Goal: Information Seeking & Learning: Learn about a topic

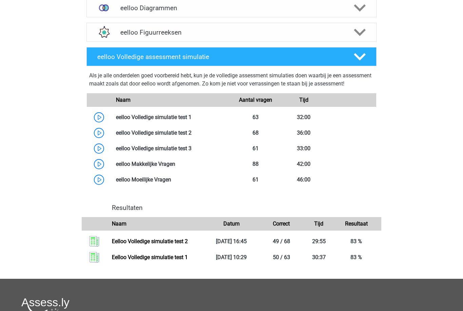
scroll to position [334, 0]
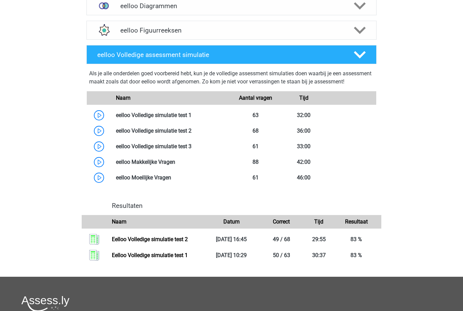
click at [192, 150] on link at bounding box center [192, 146] width 0 height 6
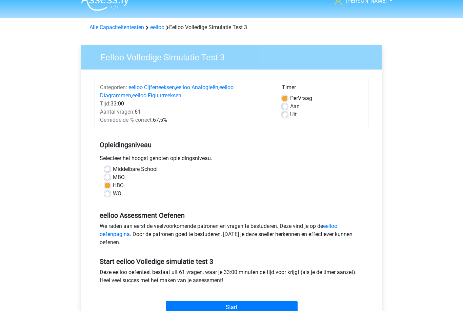
scroll to position [11, 0]
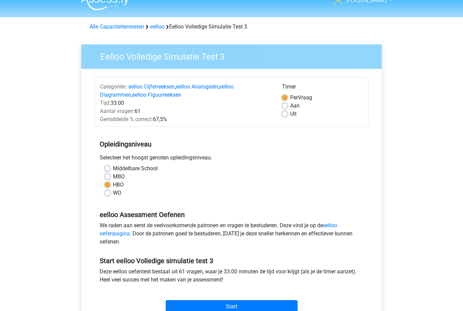
click at [202, 304] on input "Start" at bounding box center [232, 307] width 132 height 13
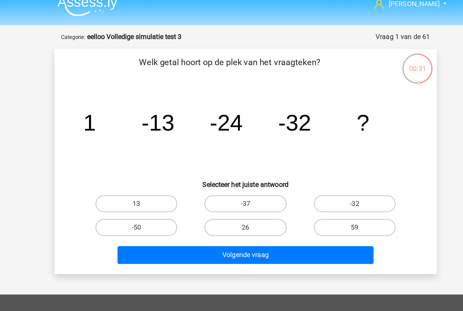
click at [211, 165] on label "-37" at bounding box center [231, 172] width 65 height 14
click at [232, 171] on input "-37" at bounding box center [234, 173] width 4 height 4
radio input "true"
click at [270, 205] on button "Volgende vraag" at bounding box center [231, 212] width 205 height 14
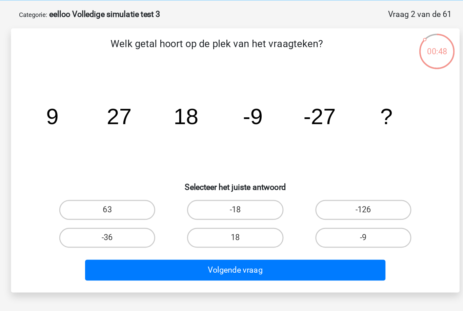
click at [199, 165] on label "-18" at bounding box center [231, 172] width 65 height 14
click at [232, 171] on input "-18" at bounding box center [234, 173] width 4 height 4
radio input "true"
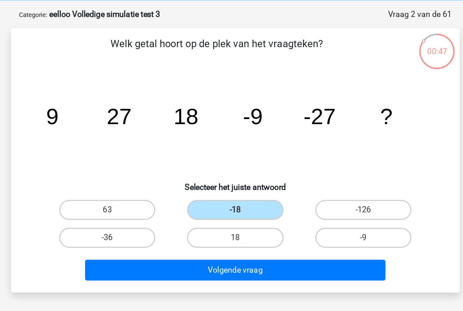
click at [206, 205] on button "Volgende vraag" at bounding box center [231, 212] width 205 height 14
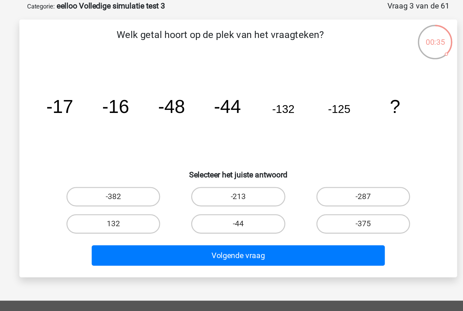
click at [286, 184] on label "-375" at bounding box center [318, 191] width 65 height 14
click at [319, 190] on input "-375" at bounding box center [321, 192] width 4 height 4
radio input "true"
click at [167, 205] on button "Volgende vraag" at bounding box center [231, 212] width 205 height 14
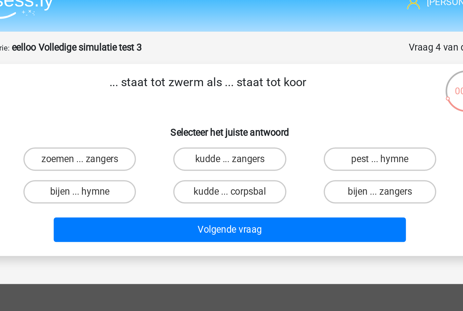
click at [286, 115] on label "bijen ... zangers" at bounding box center [318, 122] width 65 height 14
click at [319, 122] on input "bijen ... zangers" at bounding box center [321, 124] width 4 height 4
radio input "true"
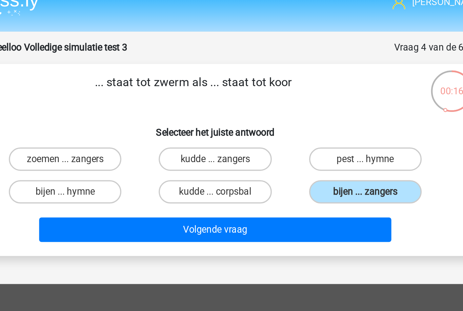
click at [129, 137] on button "Volgende vraag" at bounding box center [231, 144] width 205 height 14
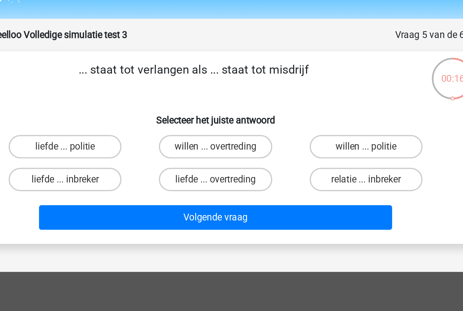
click at [199, 115] on label "liefde ... overtreding" at bounding box center [231, 122] width 65 height 14
click at [232, 122] on input "liefde ... overtreding" at bounding box center [234, 124] width 4 height 4
radio input "true"
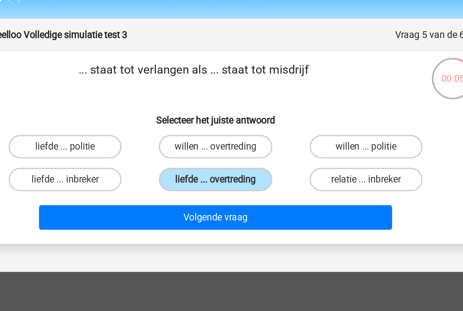
click at [129, 137] on button "Volgende vraag" at bounding box center [231, 144] width 205 height 14
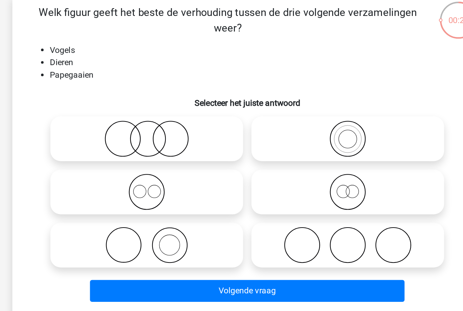
click at [250, 129] on icon at bounding box center [297, 141] width 120 height 24
click at [297, 133] on input "radio" at bounding box center [299, 135] width 4 height 4
radio input "true"
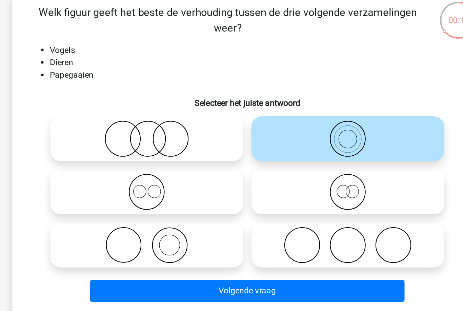
click at [249, 232] on button "Volgende vraag" at bounding box center [231, 239] width 205 height 14
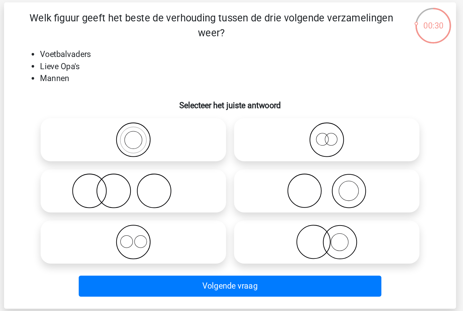
click at [137, 198] on icon at bounding box center [166, 210] width 120 height 24
click at [166, 202] on input "radio" at bounding box center [168, 204] width 4 height 4
radio input "true"
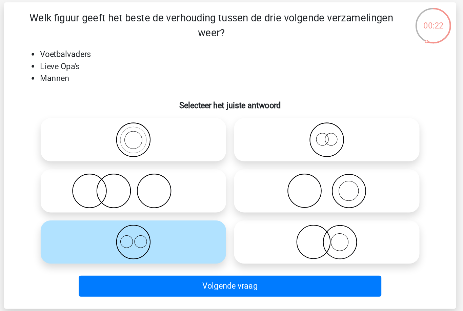
click at [170, 232] on button "Volgende vraag" at bounding box center [231, 239] width 205 height 14
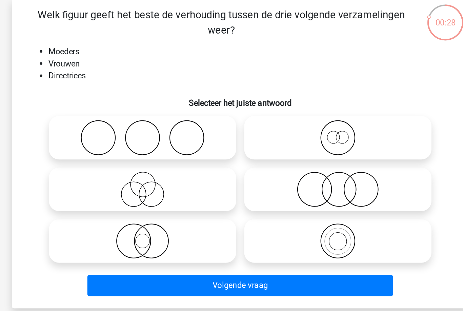
click at [257, 129] on icon at bounding box center [297, 141] width 120 height 24
click at [297, 133] on input "radio" at bounding box center [299, 135] width 4 height 4
radio input "true"
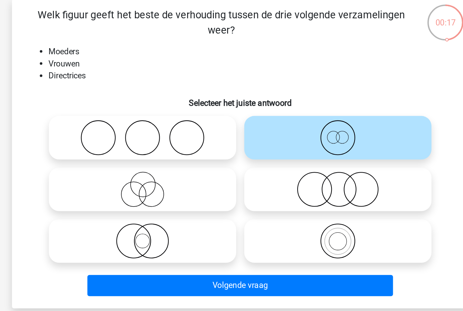
click at [178, 232] on button "Volgende vraag" at bounding box center [231, 239] width 205 height 14
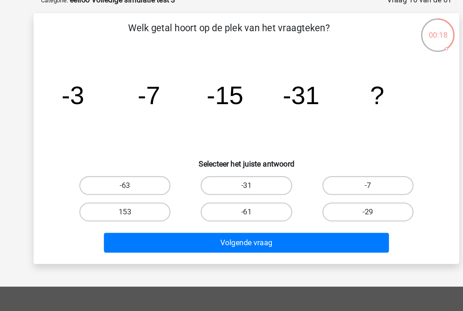
click at [112, 165] on label "-63" at bounding box center [144, 172] width 65 height 14
click at [145, 171] on input "-63" at bounding box center [147, 173] width 4 height 4
radio input "true"
click at [201, 205] on button "Volgende vraag" at bounding box center [231, 212] width 205 height 14
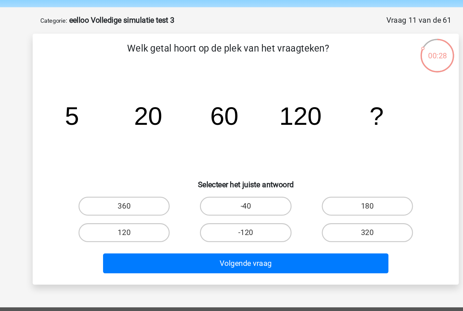
click at [112, 184] on label "120" at bounding box center [144, 191] width 65 height 14
click at [145, 190] on input "120" at bounding box center [147, 192] width 4 height 4
radio input "true"
click at [197, 205] on button "Volgende vraag" at bounding box center [231, 212] width 205 height 14
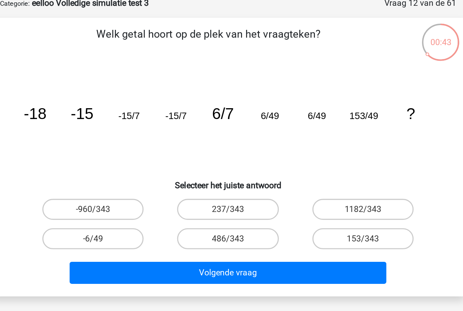
click at [286, 184] on label "153/343" at bounding box center [318, 191] width 65 height 14
click at [319, 190] on input "153/343" at bounding box center [321, 192] width 4 height 4
radio input "true"
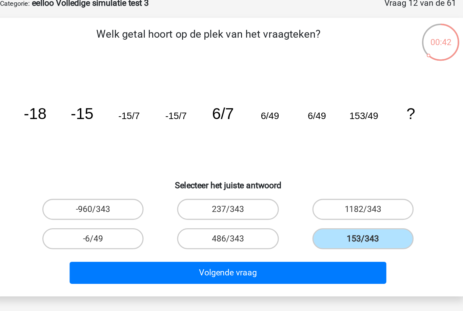
click at [219, 205] on button "Volgende vraag" at bounding box center [231, 212] width 205 height 14
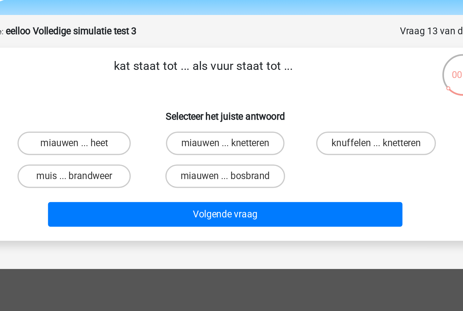
click at [197, 96] on label "miauwen ... knetteren" at bounding box center [231, 103] width 69 height 14
click at [232, 103] on input "miauwen ... knetteren" at bounding box center [234, 105] width 4 height 4
radio input "true"
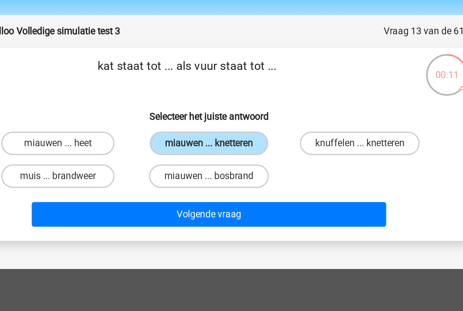
click at [129, 137] on button "Volgende vraag" at bounding box center [231, 144] width 205 height 14
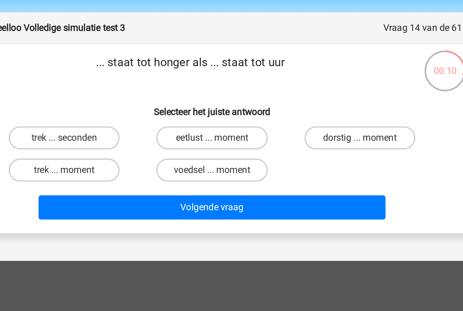
click at [286, 96] on label "dorstig ... moment" at bounding box center [318, 103] width 65 height 14
click at [319, 103] on input "dorstig ... moment" at bounding box center [321, 105] width 4 height 4
radio input "true"
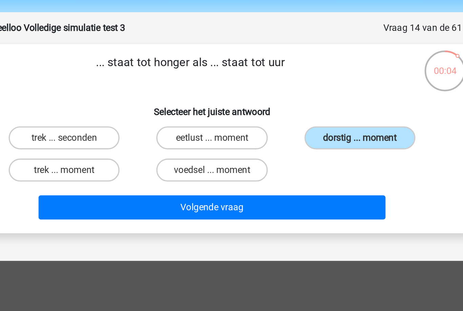
click at [172, 137] on button "Volgende vraag" at bounding box center [231, 144] width 205 height 14
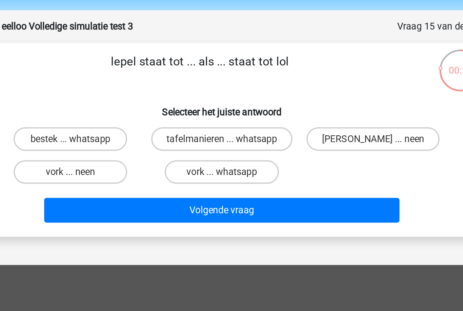
click at [281, 96] on label "anna ... neen" at bounding box center [319, 103] width 77 height 14
click at [319, 103] on input "anna ... neen" at bounding box center [321, 105] width 4 height 4
radio input "true"
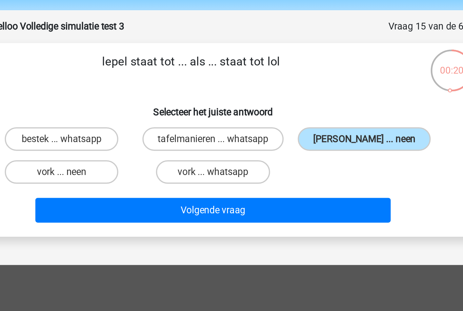
click at [140, 137] on button "Volgende vraag" at bounding box center [231, 144] width 205 height 14
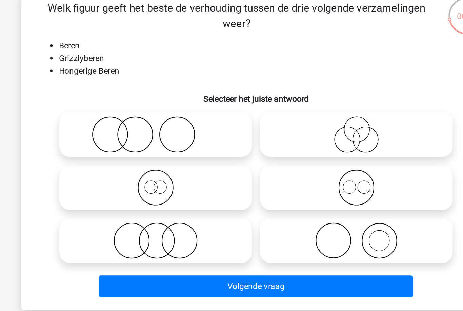
click at [154, 163] on icon at bounding box center [166, 175] width 120 height 24
click at [166, 167] on input "radio" at bounding box center [168, 169] width 4 height 4
radio input "true"
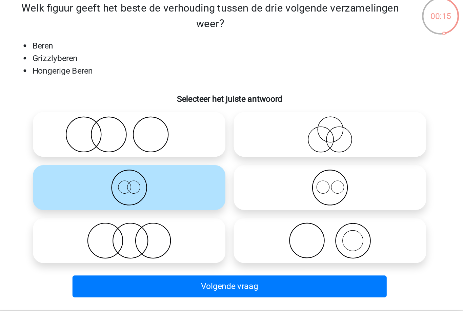
click at [235, 232] on button "Volgende vraag" at bounding box center [231, 239] width 205 height 14
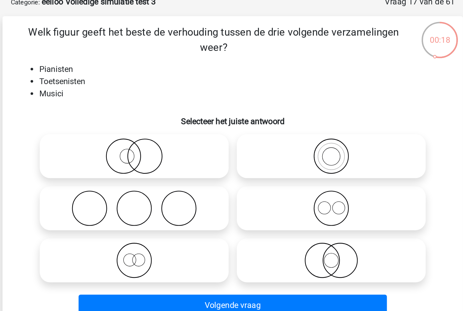
click at [259, 129] on icon at bounding box center [297, 141] width 120 height 24
click at [297, 133] on input "radio" at bounding box center [299, 135] width 4 height 4
radio input "true"
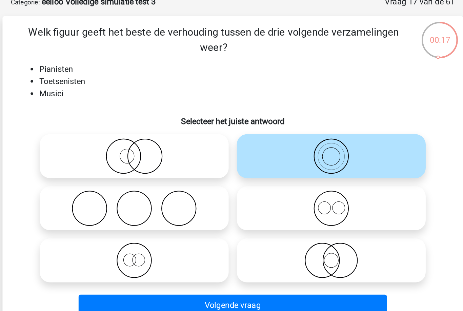
click at [235, 232] on button "Volgende vraag" at bounding box center [231, 239] width 205 height 14
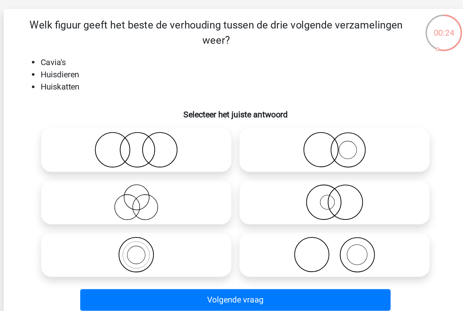
click at [135, 198] on icon at bounding box center [166, 210] width 120 height 24
click at [166, 202] on input "radio" at bounding box center [168, 204] width 4 height 4
radio input "true"
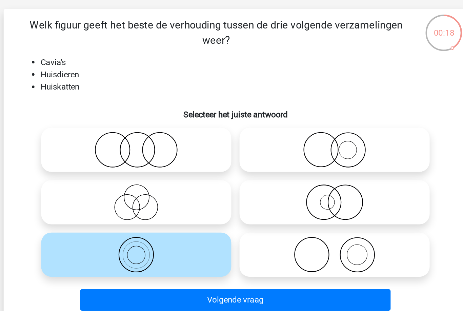
click at [256, 129] on icon at bounding box center [297, 141] width 120 height 24
click at [297, 133] on input "radio" at bounding box center [299, 135] width 4 height 4
radio input "true"
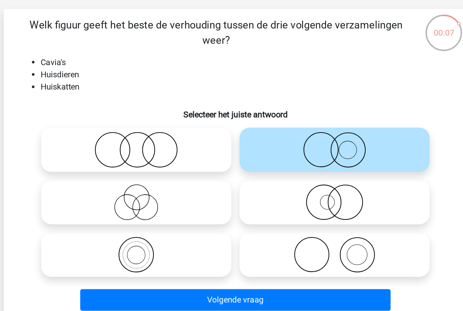
click at [237, 163] on icon at bounding box center [297, 175] width 120 height 24
click at [297, 167] on input "radio" at bounding box center [299, 169] width 4 height 4
radio input "true"
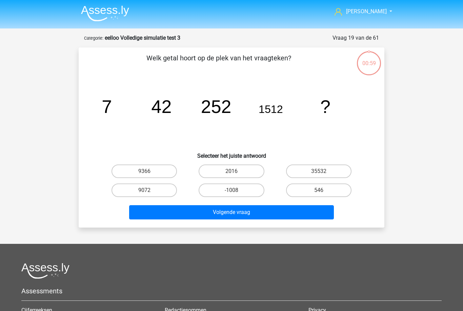
scroll to position [56, 76]
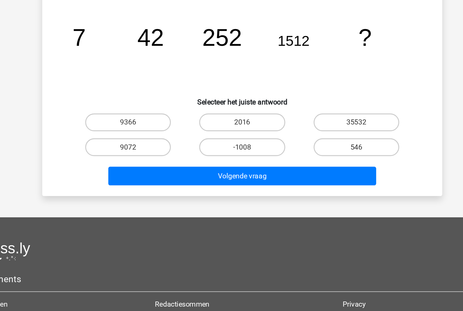
click at [118, 122] on label "9366" at bounding box center [144, 116] width 65 height 14
click at [145, 120] on input "9366" at bounding box center [147, 117] width 4 height 4
radio input "true"
click at [260, 164] on button "Volgende vraag" at bounding box center [231, 156] width 205 height 14
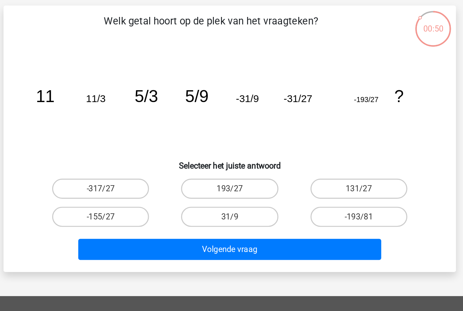
click at [286, 184] on label "-193/81" at bounding box center [318, 191] width 65 height 14
click at [319, 190] on input "-193/81" at bounding box center [321, 192] width 4 height 4
radio input "true"
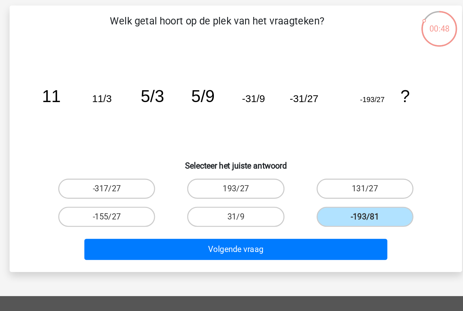
click at [242, 205] on button "Volgende vraag" at bounding box center [231, 212] width 205 height 14
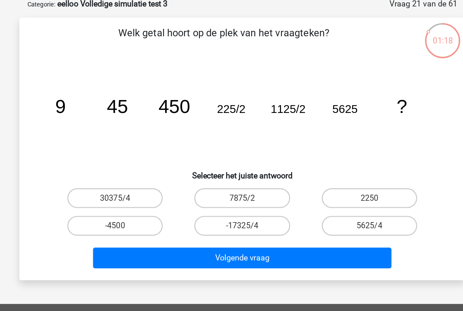
click at [199, 165] on label "7875/2" at bounding box center [231, 172] width 65 height 14
click at [232, 171] on input "7875/2" at bounding box center [234, 173] width 4 height 4
radio input "true"
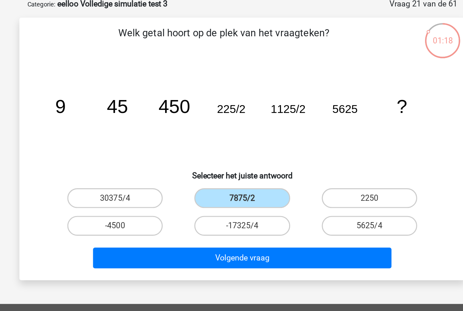
click at [183, 205] on button "Volgende vraag" at bounding box center [231, 212] width 205 height 14
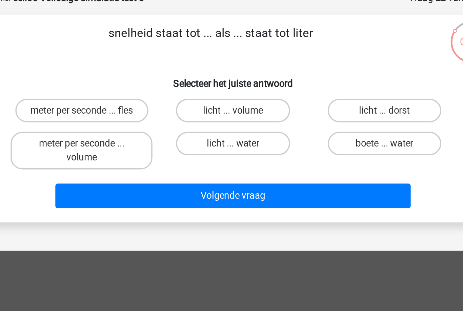
click at [103, 115] on label "meter per seconde ... volume" at bounding box center [144, 126] width 82 height 22
click at [145, 122] on input "meter per seconde ... volume" at bounding box center [147, 124] width 4 height 4
radio input "true"
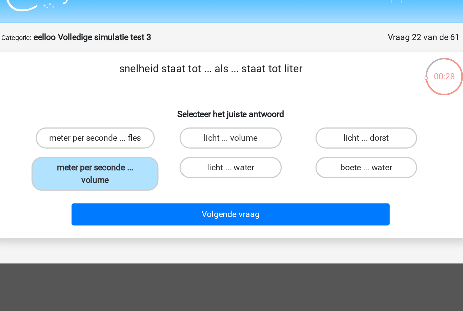
click at [222, 145] on button "Volgende vraag" at bounding box center [231, 152] width 205 height 14
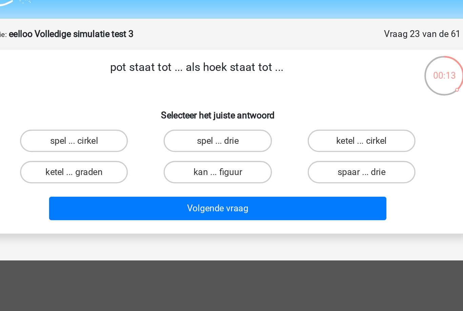
click at [286, 115] on label "spaar ... drie" at bounding box center [318, 122] width 65 height 14
click at [319, 122] on input "spaar ... drie" at bounding box center [321, 124] width 4 height 4
radio input "true"
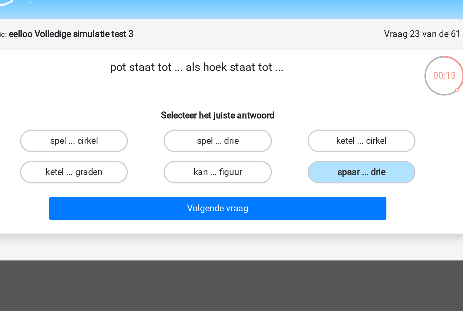
click at [173, 137] on button "Volgende vraag" at bounding box center [231, 144] width 205 height 14
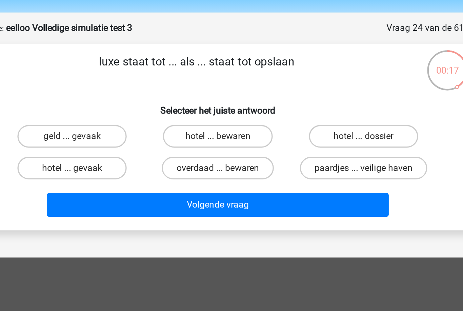
click at [112, 96] on label "geld ... gevaak" at bounding box center [144, 103] width 65 height 14
click at [145, 103] on input "geld ... gevaak" at bounding box center [147, 105] width 4 height 4
radio input "true"
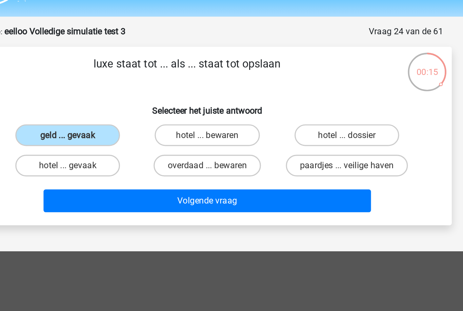
click at [129, 137] on button "Volgende vraag" at bounding box center [231, 144] width 205 height 14
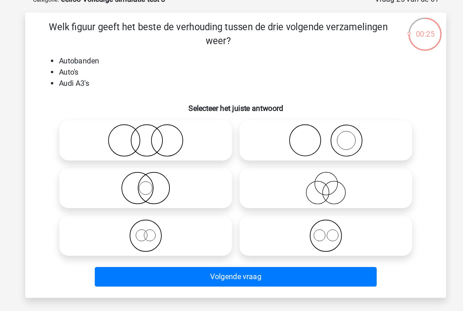
click at [237, 129] on icon at bounding box center [297, 141] width 120 height 24
click at [297, 133] on input "radio" at bounding box center [299, 135] width 4 height 4
radio input "true"
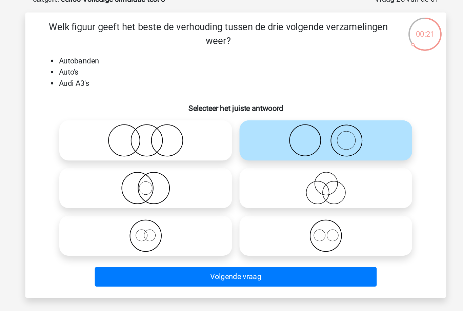
click at [200, 232] on button "Volgende vraag" at bounding box center [231, 239] width 205 height 14
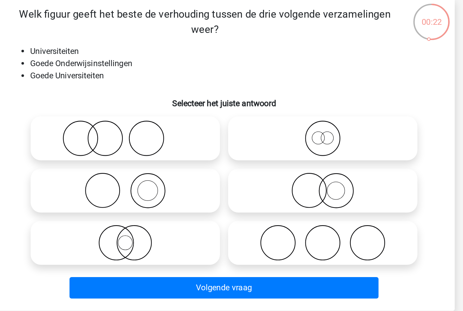
click at [106, 163] on icon at bounding box center [166, 175] width 120 height 24
click at [166, 167] on input "radio" at bounding box center [168, 169] width 4 height 4
radio input "true"
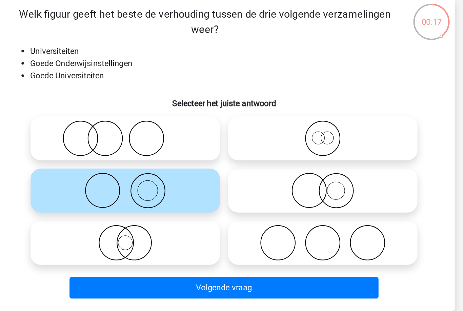
click at [237, 163] on icon at bounding box center [297, 175] width 120 height 24
click at [297, 167] on input "radio" at bounding box center [299, 169] width 4 height 4
radio input "true"
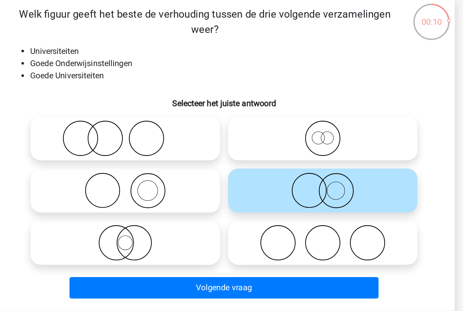
click at [168, 232] on button "Volgende vraag" at bounding box center [231, 239] width 205 height 14
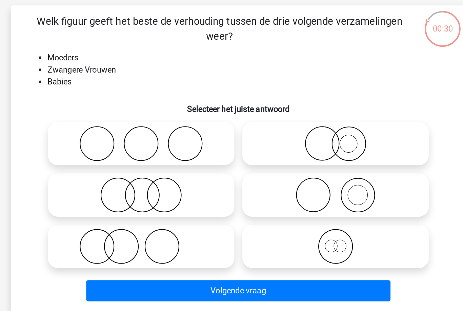
click at [142, 129] on icon at bounding box center [166, 141] width 120 height 24
click at [166, 133] on input "radio" at bounding box center [168, 135] width 4 height 4
radio input "true"
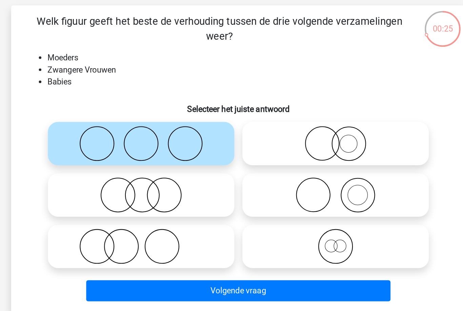
click at [140, 198] on icon at bounding box center [166, 210] width 120 height 24
click at [166, 202] on input "radio" at bounding box center [168, 204] width 4 height 4
radio input "true"
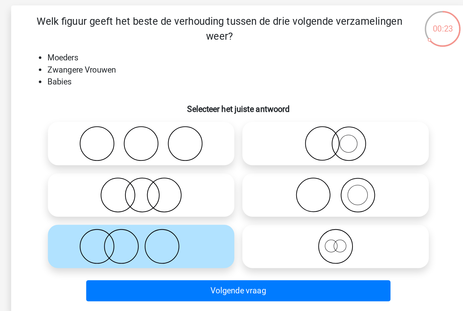
click at [245, 232] on button "Volgende vraag" at bounding box center [231, 239] width 205 height 14
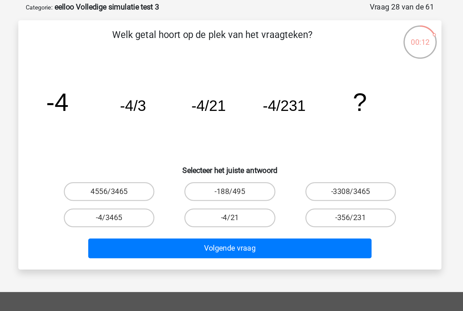
click at [286, 165] on label "-3308/3465" at bounding box center [318, 172] width 65 height 14
click at [319, 171] on input "-3308/3465" at bounding box center [321, 173] width 4 height 4
radio input "true"
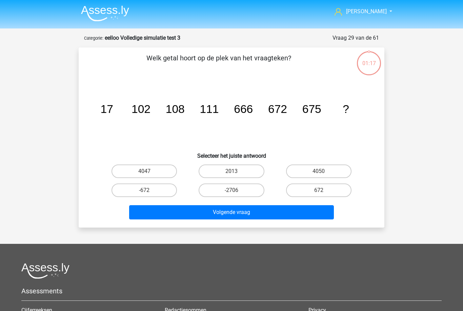
scroll to position [49, 65]
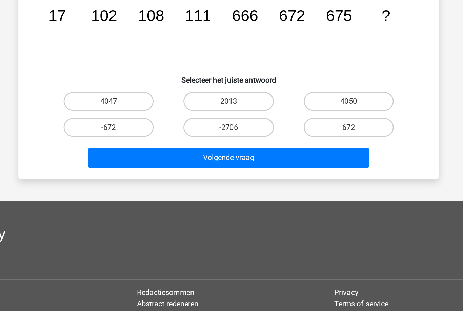
click at [286, 120] on label "4050" at bounding box center [318, 123] width 65 height 14
click at [319, 122] on input "4050" at bounding box center [321, 124] width 4 height 4
radio input "true"
click at [243, 160] on button "Volgende vraag" at bounding box center [231, 163] width 205 height 14
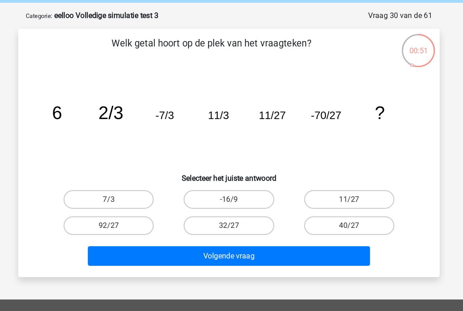
click at [286, 184] on label "40/27" at bounding box center [318, 191] width 65 height 14
click at [319, 190] on input "40/27" at bounding box center [321, 192] width 4 height 4
radio input "true"
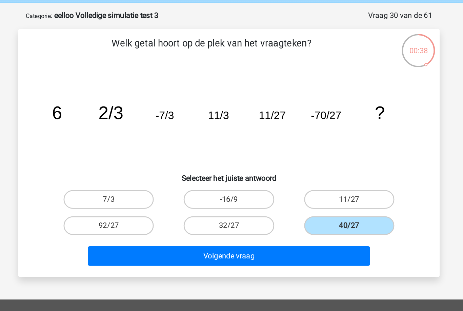
click at [251, 205] on button "Volgende vraag" at bounding box center [231, 212] width 205 height 14
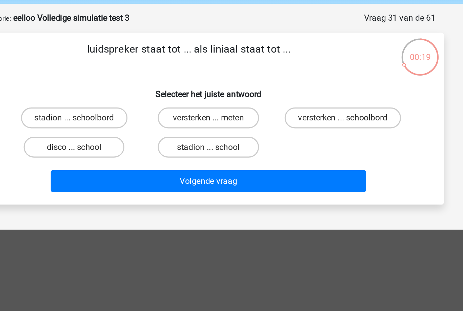
click at [199, 96] on label "versterken ... meten" at bounding box center [231, 103] width 65 height 14
click at [232, 103] on input "versterken ... meten" at bounding box center [234, 105] width 4 height 4
radio input "true"
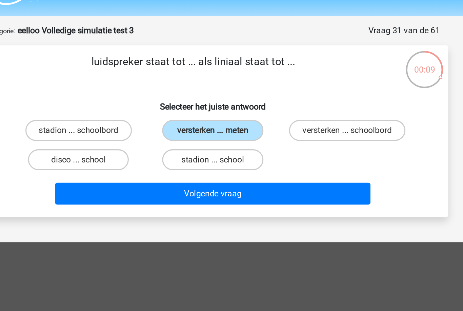
click at [189, 137] on button "Volgende vraag" at bounding box center [231, 144] width 205 height 14
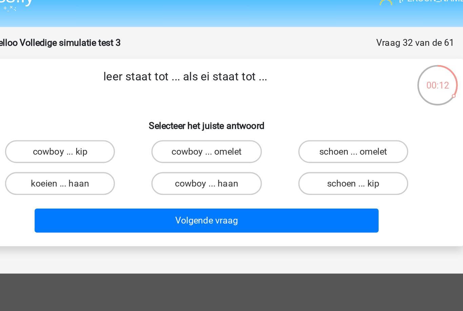
click at [286, 115] on label "schoen ... kip" at bounding box center [318, 122] width 65 height 14
click at [319, 122] on input "schoen ... kip" at bounding box center [321, 124] width 4 height 4
radio input "true"
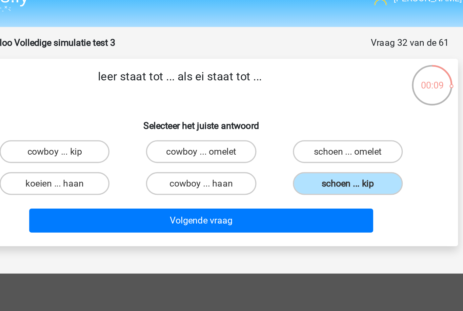
click at [286, 96] on label "schoen ... omelet" at bounding box center [318, 103] width 65 height 14
click at [319, 103] on input "schoen ... omelet" at bounding box center [321, 105] width 4 height 4
radio input "true"
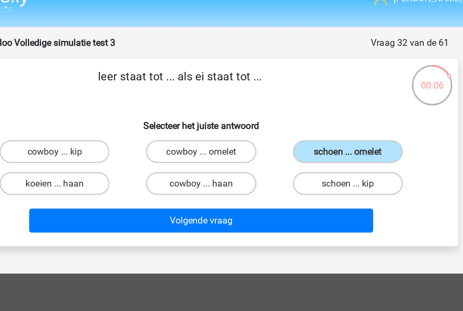
click at [205, 137] on button "Volgende vraag" at bounding box center [231, 144] width 205 height 14
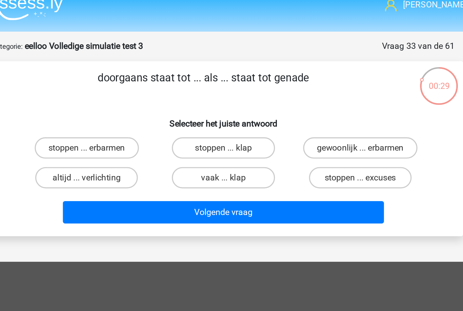
click at [283, 97] on label "gewoonlijk ... erbarmen" at bounding box center [319, 103] width 73 height 14
click at [319, 103] on input "gewoonlijk ... erbarmen" at bounding box center [321, 105] width 4 height 4
radio input "true"
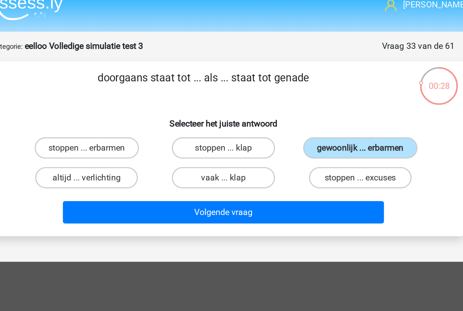
click at [225, 137] on button "Volgende vraag" at bounding box center [231, 144] width 205 height 14
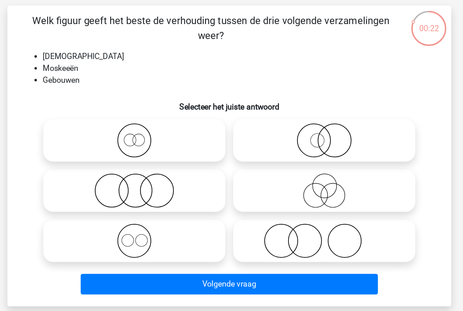
click at [139, 198] on icon at bounding box center [166, 210] width 120 height 24
click at [166, 202] on input "radio" at bounding box center [168, 204] width 4 height 4
radio input "true"
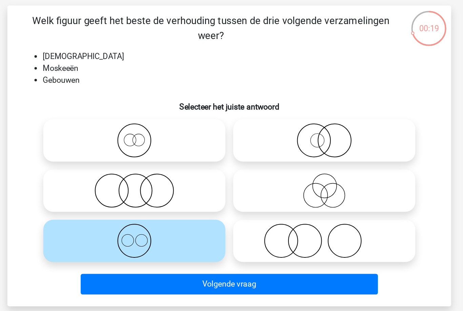
click at [156, 232] on button "Volgende vraag" at bounding box center [231, 239] width 205 height 14
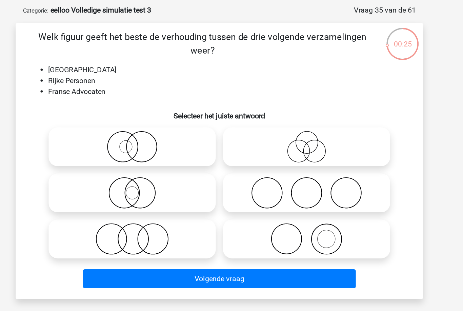
click at [148, 198] on icon at bounding box center [166, 210] width 120 height 24
click at [166, 202] on input "radio" at bounding box center [168, 204] width 4 height 4
radio input "true"
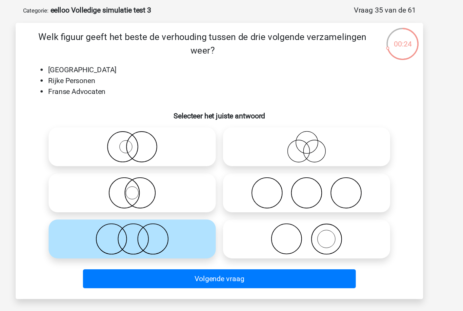
click at [254, 129] on icon at bounding box center [297, 141] width 120 height 24
click at [297, 133] on input "radio" at bounding box center [299, 135] width 4 height 4
radio input "true"
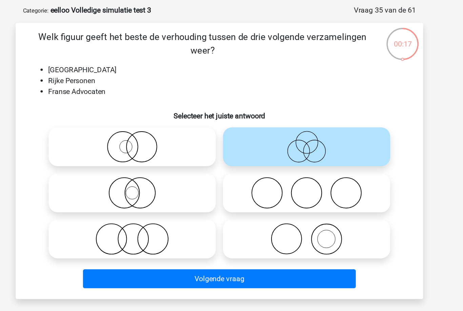
click at [150, 198] on icon at bounding box center [166, 210] width 120 height 24
click at [166, 202] on input "radio" at bounding box center [168, 204] width 4 height 4
radio input "true"
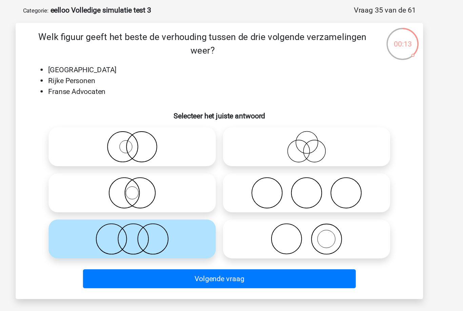
click at [165, 232] on button "Volgende vraag" at bounding box center [231, 239] width 205 height 14
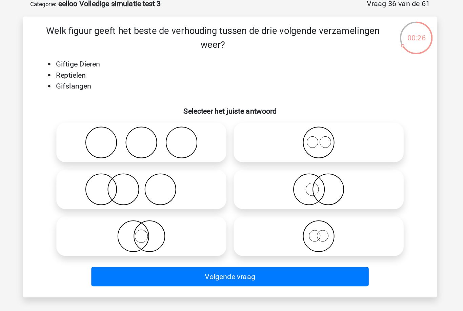
click at [141, 163] on icon at bounding box center [166, 175] width 120 height 24
click at [166, 167] on input "radio" at bounding box center [168, 169] width 4 height 4
radio input "true"
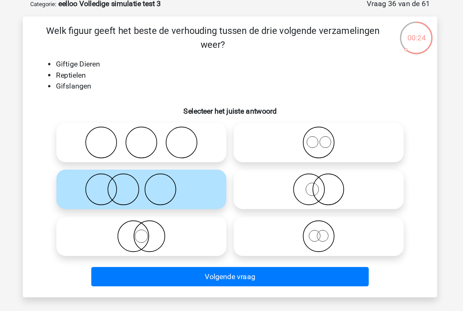
click at [237, 163] on icon at bounding box center [297, 175] width 120 height 24
click at [297, 167] on input "radio" at bounding box center [299, 169] width 4 height 4
radio input "true"
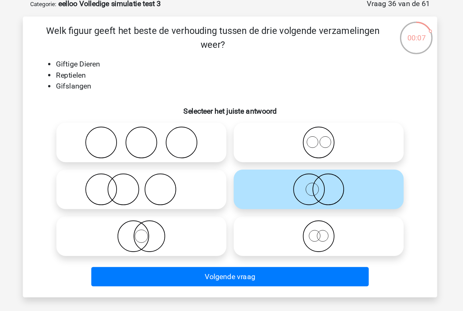
click at [147, 198] on icon at bounding box center [166, 210] width 120 height 24
click at [166, 202] on input "radio" at bounding box center [168, 204] width 4 height 4
radio input "true"
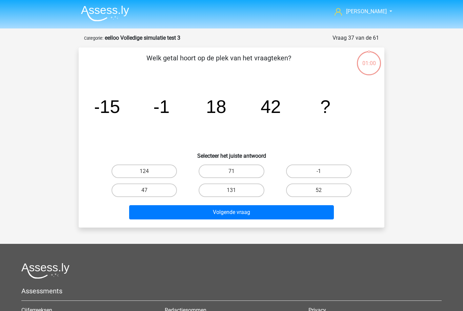
scroll to position [51, 62]
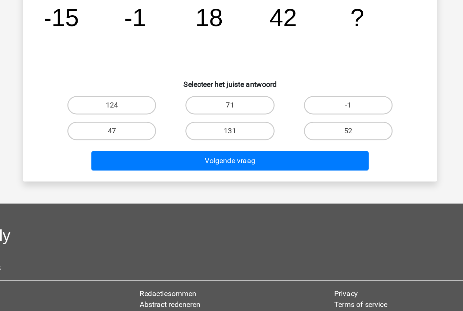
click at [199, 127] on label "71" at bounding box center [231, 120] width 65 height 14
click at [232, 125] on input "71" at bounding box center [234, 122] width 4 height 4
radio input "true"
click at [167, 161] on div "Volgende vraag" at bounding box center [232, 160] width 284 height 22
click at [169, 168] on button "Volgende vraag" at bounding box center [231, 161] width 205 height 14
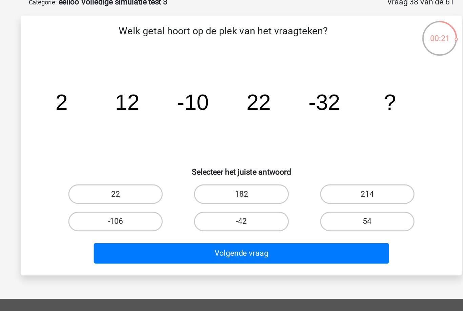
click at [286, 184] on label "54" at bounding box center [318, 191] width 65 height 14
click at [319, 190] on input "54" at bounding box center [321, 192] width 4 height 4
radio input "true"
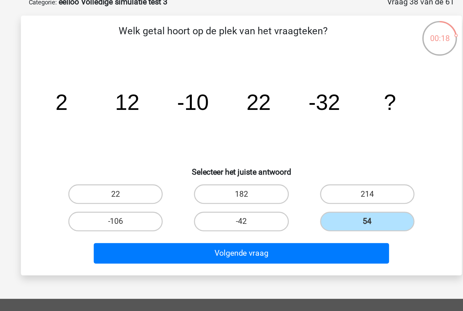
click at [231, 205] on button "Volgende vraag" at bounding box center [231, 212] width 205 height 14
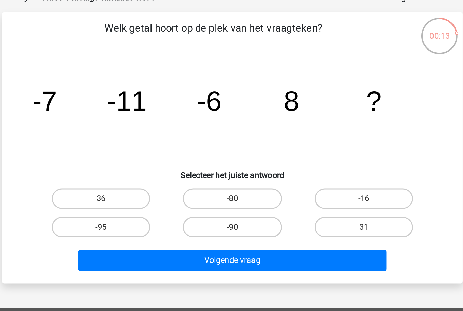
click at [112, 165] on label "36" at bounding box center [144, 172] width 65 height 14
click at [145, 171] on input "36" at bounding box center [147, 173] width 4 height 4
radio input "true"
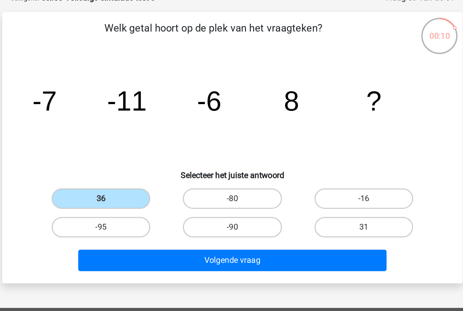
click at [150, 205] on button "Volgende vraag" at bounding box center [231, 212] width 205 height 14
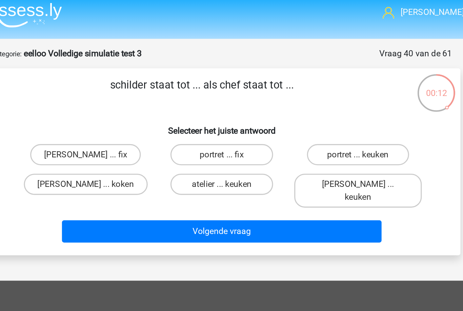
click at [199, 115] on label "atelier ... keuken" at bounding box center [231, 122] width 65 height 14
click at [232, 122] on input "atelier ... keuken" at bounding box center [234, 124] width 4 height 4
radio input "true"
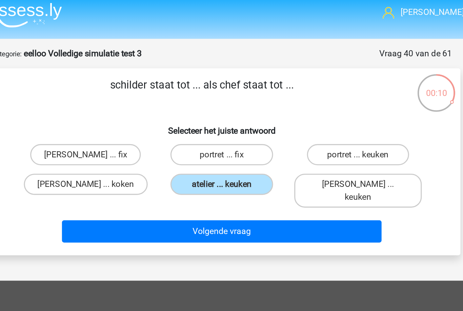
click at [151, 145] on button "Volgende vraag" at bounding box center [231, 152] width 205 height 14
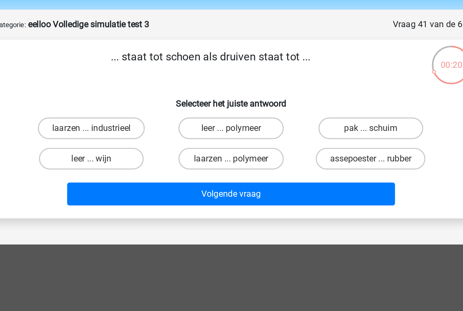
click at [112, 115] on label "leer ... wijn" at bounding box center [144, 122] width 65 height 14
click at [145, 122] on input "leer ... wijn" at bounding box center [147, 124] width 4 height 4
radio input "true"
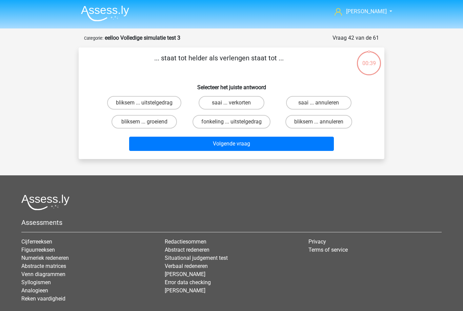
scroll to position [43, 107]
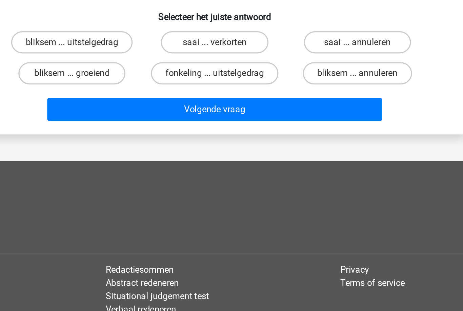
click at [193, 85] on label "fonkeling ... uitstelgedrag" at bounding box center [232, 79] width 78 height 14
click at [232, 83] on input "fonkeling ... uitstelgedrag" at bounding box center [234, 80] width 4 height 4
radio input "true"
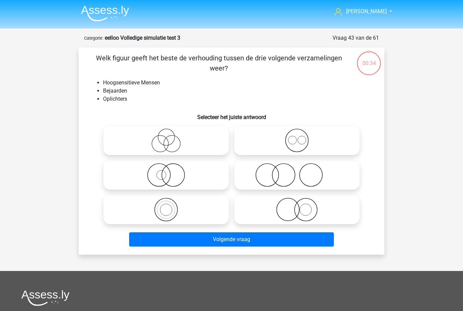
scroll to position [34, 100]
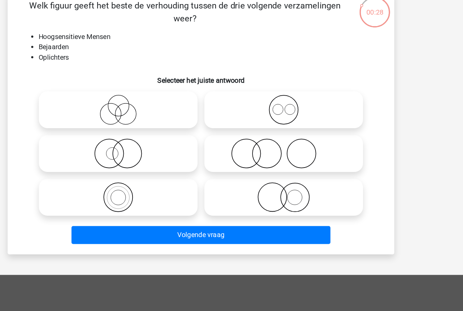
click at [106, 119] on icon at bounding box center [166, 107] width 120 height 24
click at [166, 103] on input "radio" at bounding box center [168, 101] width 4 height 4
radio input "true"
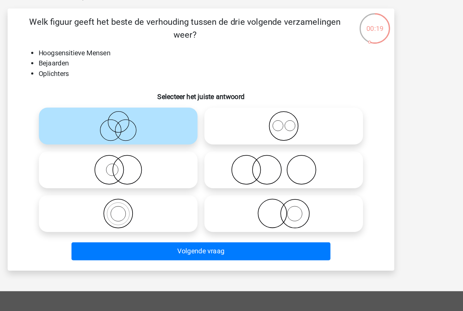
click at [129, 213] on button "Volgende vraag" at bounding box center [231, 206] width 205 height 14
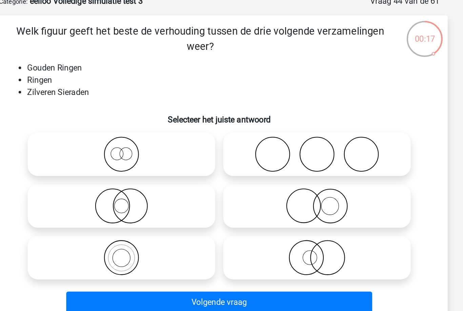
click at [237, 163] on icon at bounding box center [297, 175] width 120 height 24
click at [297, 167] on input "radio" at bounding box center [299, 169] width 4 height 4
radio input "true"
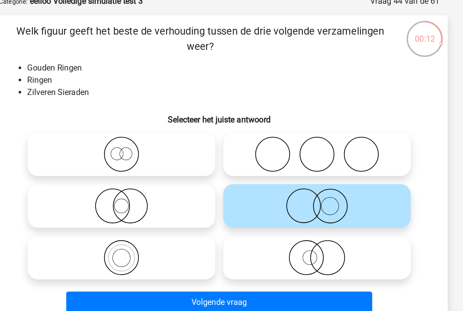
click at [231, 232] on button "Volgende vraag" at bounding box center [231, 239] width 205 height 14
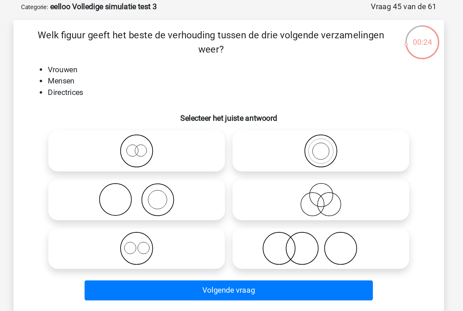
click at [264, 129] on icon at bounding box center [297, 141] width 120 height 24
click at [297, 133] on input "radio" at bounding box center [299, 135] width 4 height 4
radio input "true"
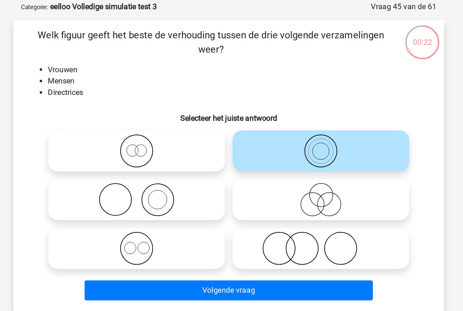
click at [206, 232] on button "Volgende vraag" at bounding box center [231, 239] width 205 height 14
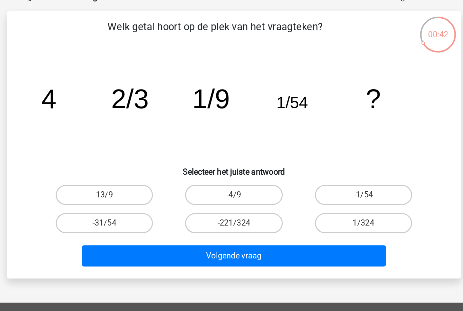
click at [286, 184] on label "1/324" at bounding box center [318, 191] width 65 height 14
click at [319, 190] on input "1/324" at bounding box center [321, 192] width 4 height 4
radio input "true"
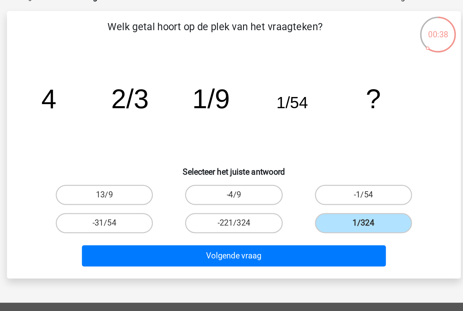
click at [204, 205] on button "Volgende vraag" at bounding box center [231, 212] width 205 height 14
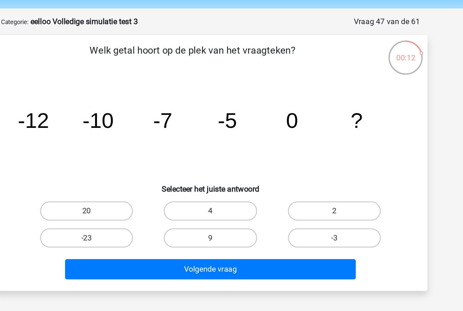
click at [286, 165] on label "2" at bounding box center [318, 172] width 65 height 14
click at [319, 171] on input "2" at bounding box center [321, 173] width 4 height 4
radio input "true"
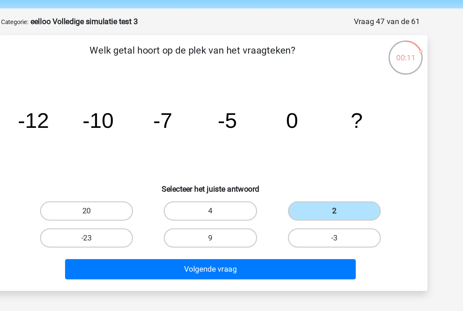
click at [199, 165] on label "4" at bounding box center [231, 172] width 65 height 14
click at [232, 171] on input "4" at bounding box center [234, 173] width 4 height 4
radio input "true"
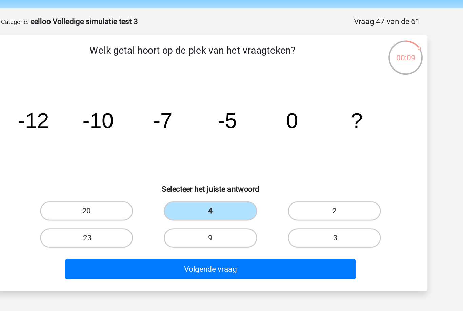
click at [235, 205] on button "Volgende vraag" at bounding box center [231, 212] width 205 height 14
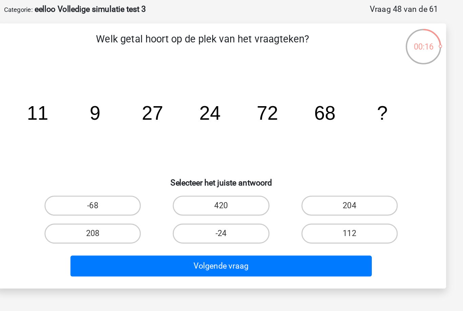
click at [286, 165] on label "204" at bounding box center [318, 172] width 65 height 14
click at [319, 171] on input "204" at bounding box center [321, 173] width 4 height 4
radio input "true"
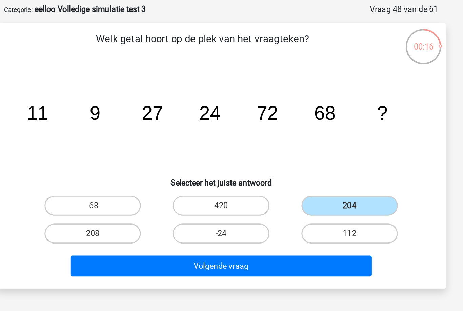
click at [239, 205] on button "Volgende vraag" at bounding box center [231, 212] width 205 height 14
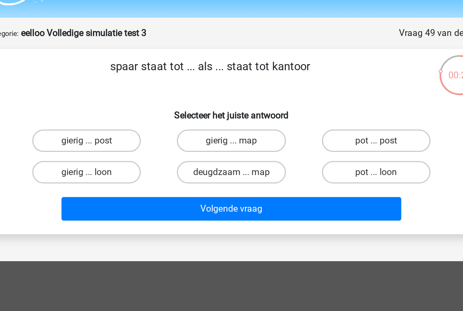
click at [286, 96] on label "pot ... post" at bounding box center [318, 103] width 65 height 14
click at [319, 103] on input "pot ... post" at bounding box center [321, 105] width 4 height 4
radio input "true"
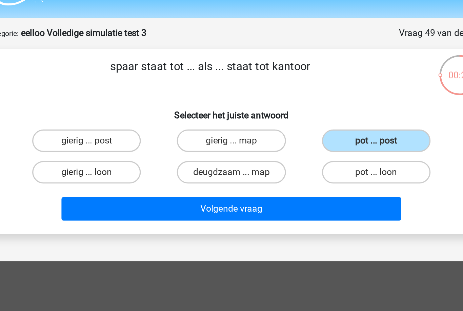
click at [207, 137] on button "Volgende vraag" at bounding box center [231, 144] width 205 height 14
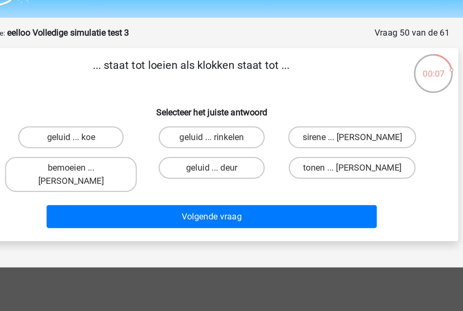
click at [279, 96] on label "sirene ... [PERSON_NAME]" at bounding box center [318, 103] width 79 height 14
click at [319, 103] on input "sirene ... [PERSON_NAME]" at bounding box center [321, 105] width 4 height 4
radio input "true"
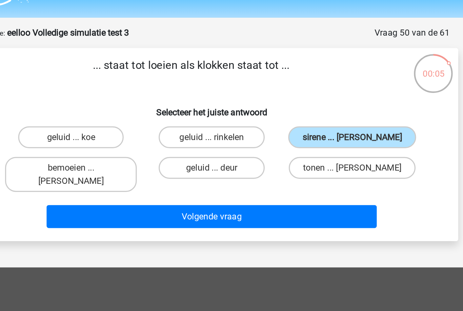
click at [190, 145] on button "Volgende vraag" at bounding box center [231, 152] width 205 height 14
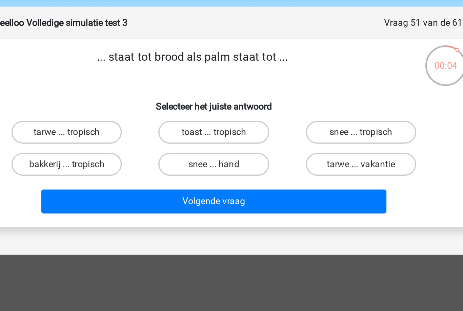
click at [145, 103] on input "tarwe ... tropisch" at bounding box center [147, 105] width 4 height 4
radio input "true"
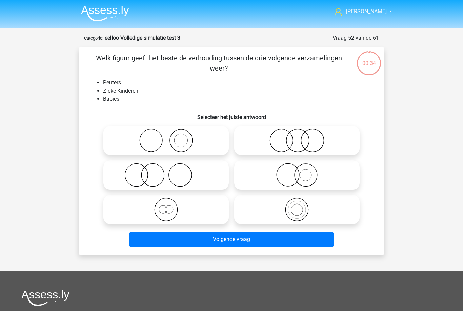
scroll to position [37, 105]
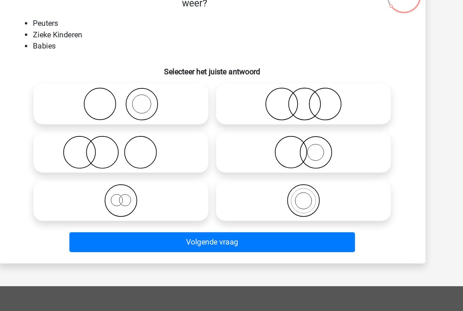
click at [237, 115] on icon at bounding box center [297, 103] width 120 height 24
click at [297, 100] on input "radio" at bounding box center [299, 97] width 4 height 4
radio input "true"
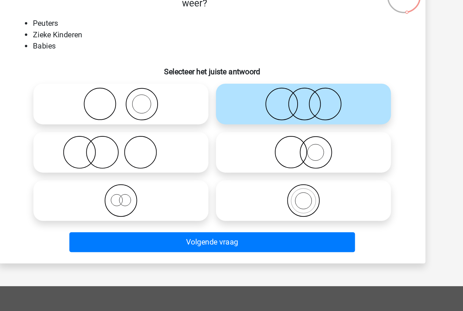
click at [172, 209] on button "Volgende vraag" at bounding box center [231, 202] width 205 height 14
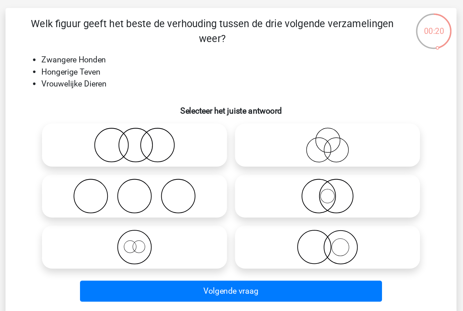
click at [237, 163] on icon at bounding box center [297, 175] width 120 height 24
click at [297, 167] on input "radio" at bounding box center [299, 169] width 4 height 4
radio input "true"
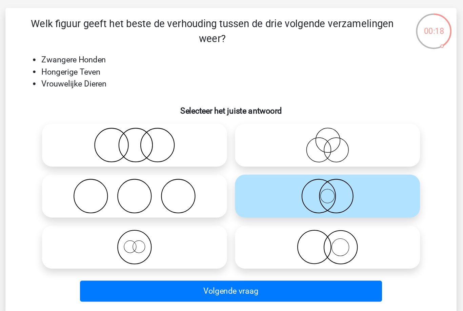
click at [133, 198] on icon at bounding box center [166, 210] width 120 height 24
click at [166, 202] on input "radio" at bounding box center [168, 204] width 4 height 4
radio input "true"
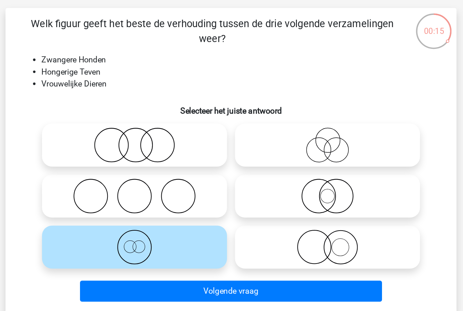
click at [158, 232] on button "Volgende vraag" at bounding box center [231, 239] width 205 height 14
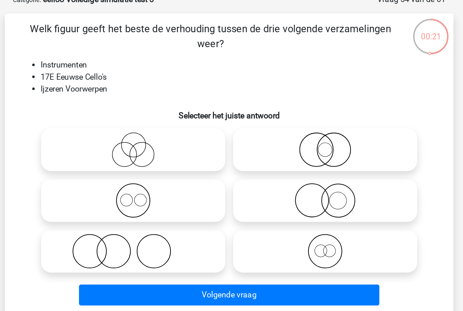
click at [237, 163] on icon at bounding box center [297, 175] width 120 height 24
click at [297, 167] on input "radio" at bounding box center [299, 169] width 4 height 4
radio input "true"
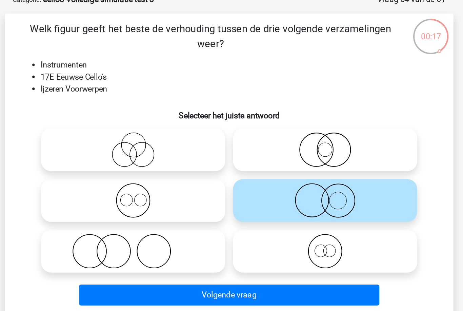
click at [162, 232] on button "Volgende vraag" at bounding box center [231, 239] width 205 height 14
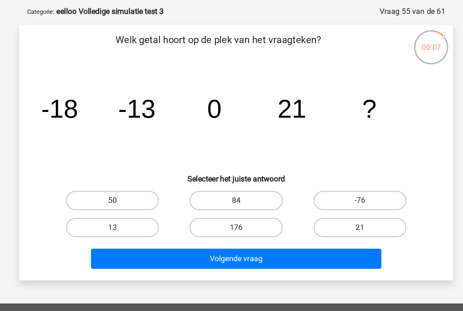
click at [81, 129] on div "Welk getal hoort op de plek van het vraagteken? image/svg+xml -18 -13 0 21 ? Se…" at bounding box center [231, 137] width 301 height 169
click at [145, 171] on input "50" at bounding box center [147, 173] width 4 height 4
radio input "true"
click at [199, 165] on label "84" at bounding box center [231, 172] width 65 height 14
click at [232, 171] on input "84" at bounding box center [234, 173] width 4 height 4
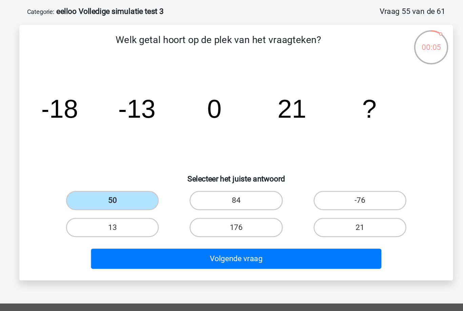
radio input "true"
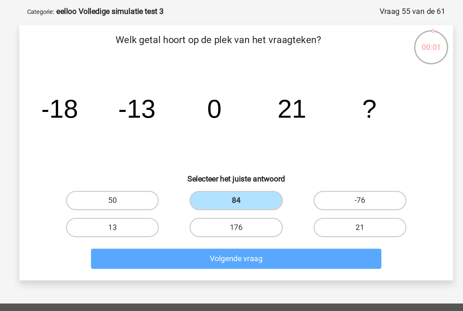
click at [112, 165] on label "50" at bounding box center [144, 172] width 65 height 14
click at [145, 171] on input "50" at bounding box center [147, 173] width 4 height 4
radio input "true"
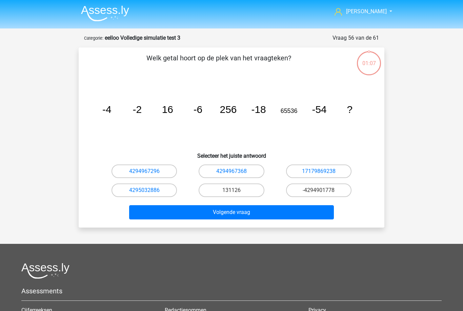
scroll to position [45, 65]
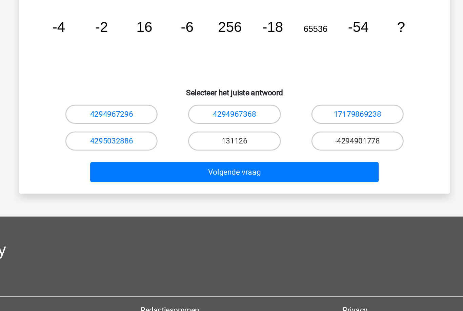
click at [199, 145] on label "131126" at bounding box center [231, 145] width 65 height 14
click at [232, 145] on input "131126" at bounding box center [234, 147] width 4 height 4
radio input "true"
click at [129, 172] on button "Volgende vraag" at bounding box center [231, 167] width 205 height 14
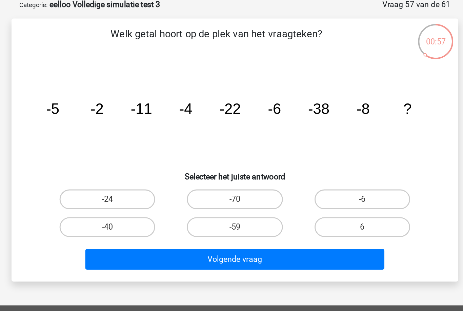
click at [199, 184] on label "-59" at bounding box center [231, 191] width 65 height 14
click at [232, 190] on input "-59" at bounding box center [234, 192] width 4 height 4
radio input "true"
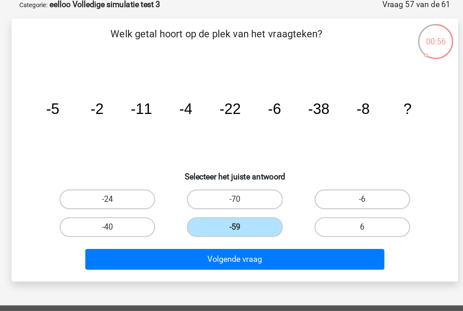
click at [192, 205] on button "Volgende vraag" at bounding box center [231, 212] width 205 height 14
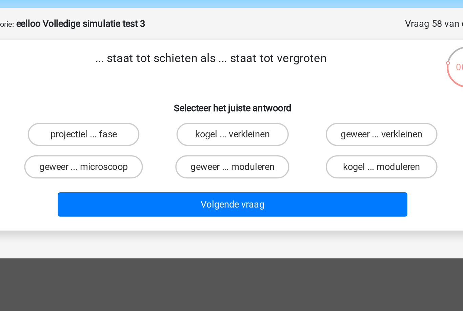
click at [110, 115] on label "geweer ... microscoop" at bounding box center [145, 122] width 70 height 14
click at [145, 122] on input "geweer ... microscoop" at bounding box center [147, 124] width 4 height 4
radio input "true"
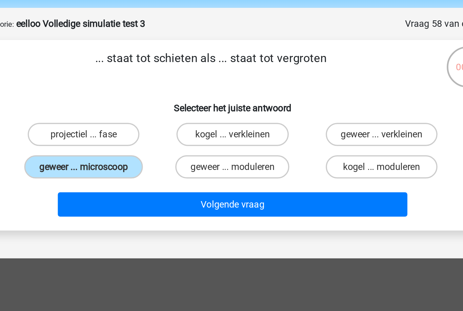
click at [150, 137] on button "Volgende vraag" at bounding box center [231, 144] width 205 height 14
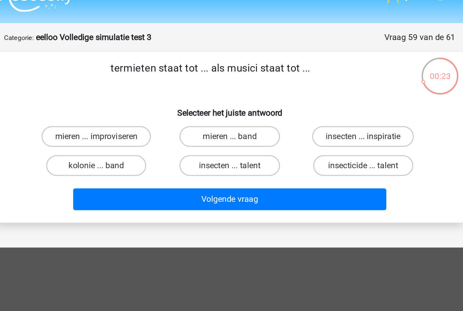
click at [112, 115] on label "kolonie ... band" at bounding box center [144, 122] width 65 height 14
click at [145, 122] on input "kolonie ... band" at bounding box center [147, 124] width 4 height 4
radio input "true"
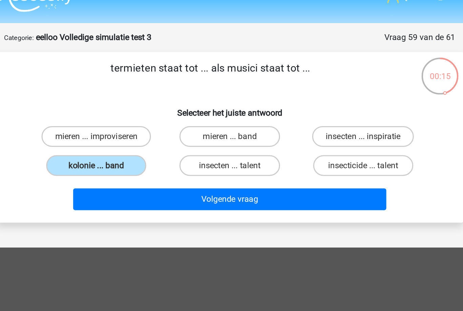
click at [224, 137] on button "Volgende vraag" at bounding box center [231, 144] width 205 height 14
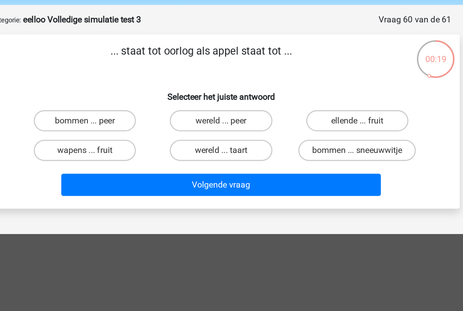
click at [199, 115] on label "wereld ... taart" at bounding box center [231, 122] width 65 height 14
click at [232, 122] on input "wereld ... taart" at bounding box center [234, 124] width 4 height 4
radio input "true"
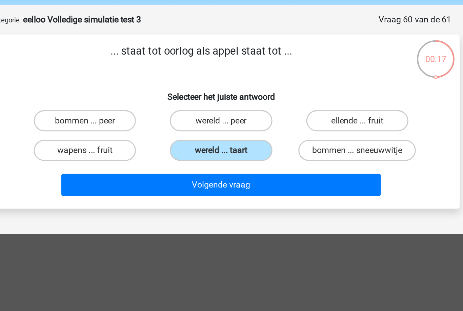
click at [242, 137] on button "Volgende vraag" at bounding box center [231, 144] width 205 height 14
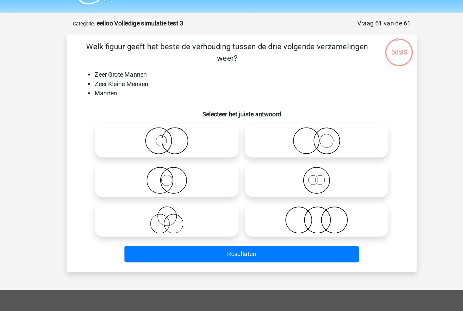
scroll to position [17, 0]
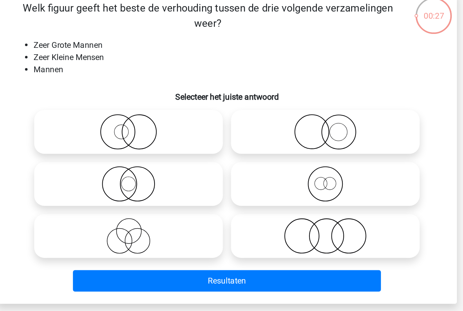
click at [255, 112] on icon at bounding box center [297, 124] width 120 height 24
click at [297, 116] on input "radio" at bounding box center [299, 118] width 4 height 4
radio input "true"
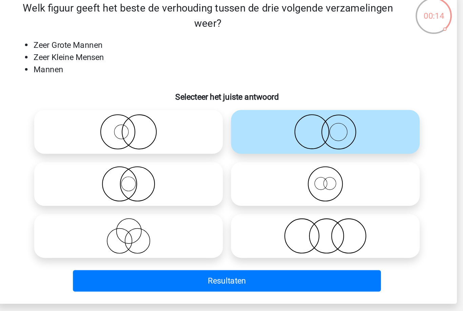
click at [238, 215] on button "Resultaten" at bounding box center [231, 222] width 205 height 14
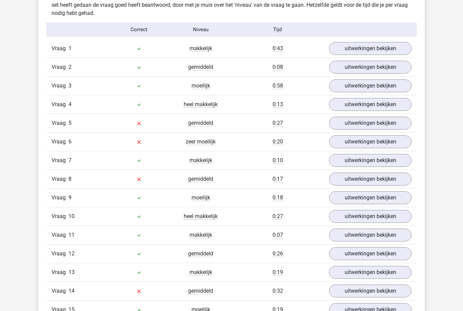
scroll to position [578, 0]
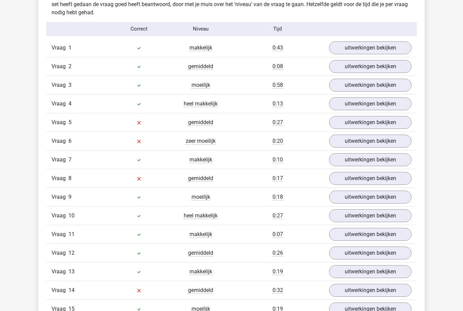
click at [398, 122] on link "uitwerkingen bekijken" at bounding box center [370, 122] width 82 height 13
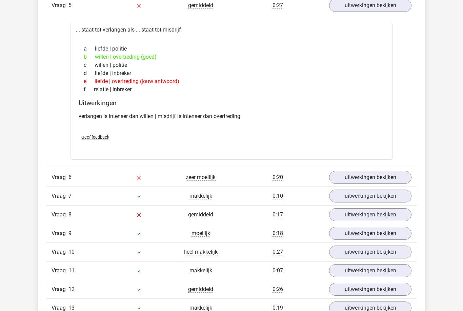
scroll to position [696, 0]
click at [399, 181] on link "uitwerkingen bekijken" at bounding box center [370, 177] width 82 height 13
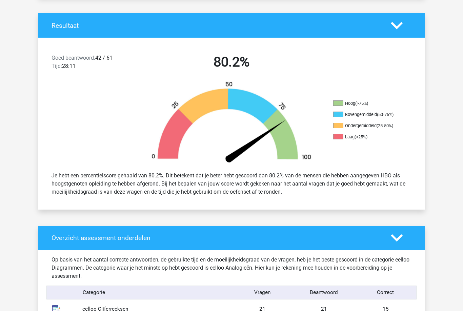
scroll to position [138, 0]
